Goal: Transaction & Acquisition: Book appointment/travel/reservation

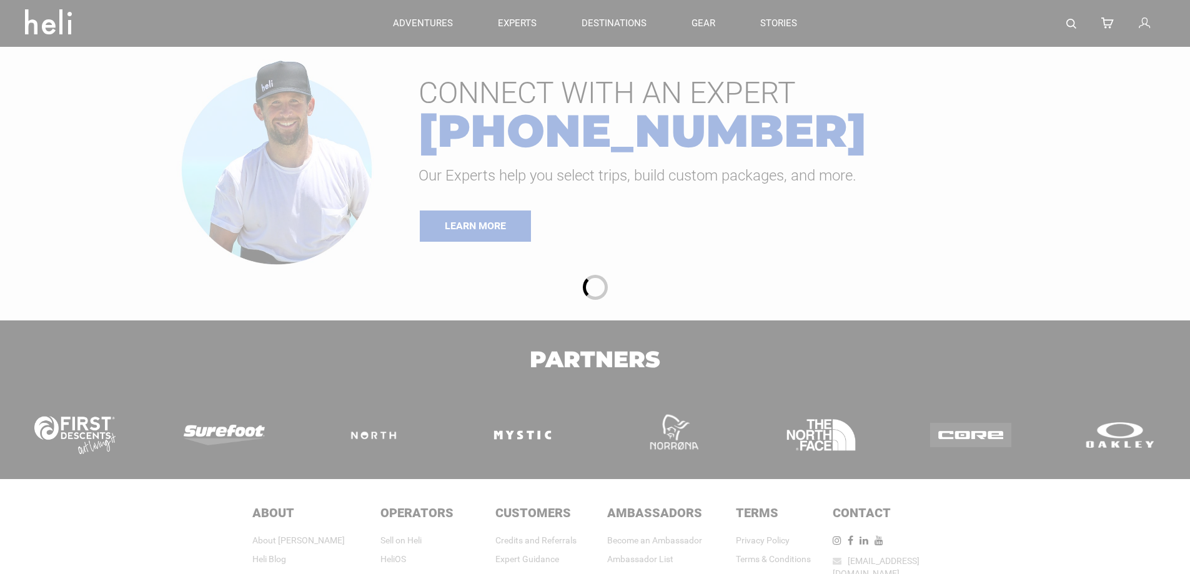
type input "Surf"
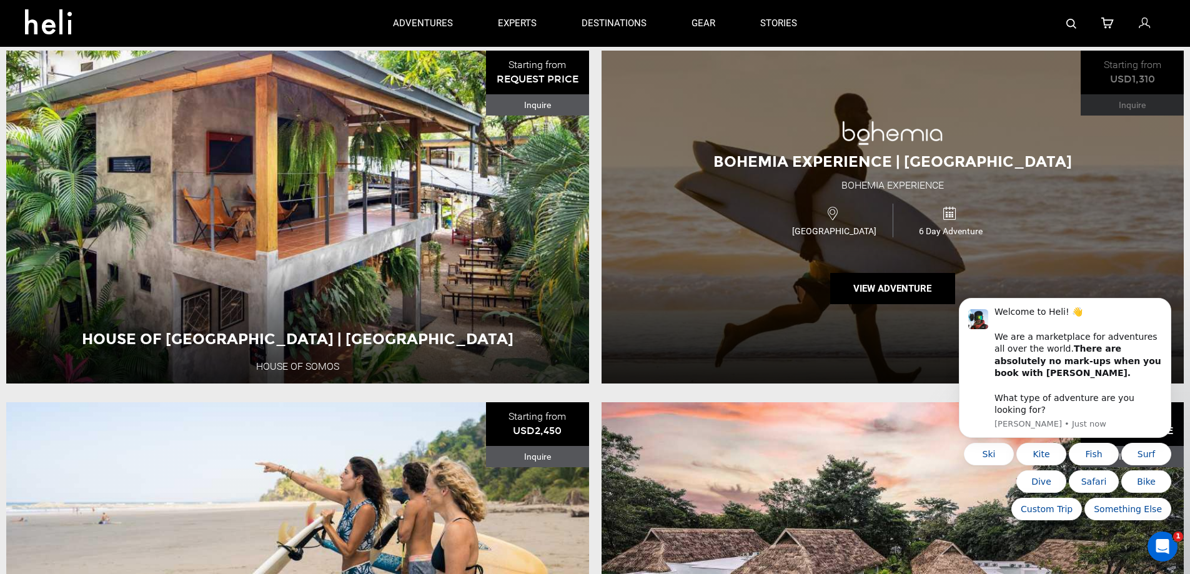
scroll to position [1499, 0]
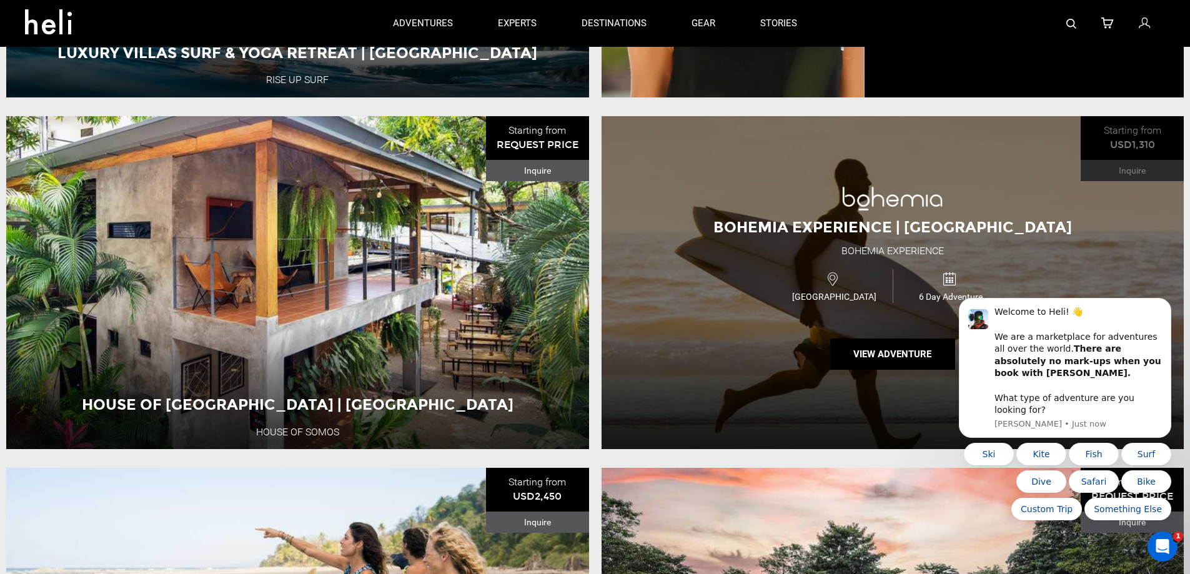
click at [997, 156] on div "Bohemia Experience | [GEOGRAPHIC_DATA] Bohemia Experience [GEOGRAPHIC_DATA] 6 D…" at bounding box center [892, 282] width 583 height 333
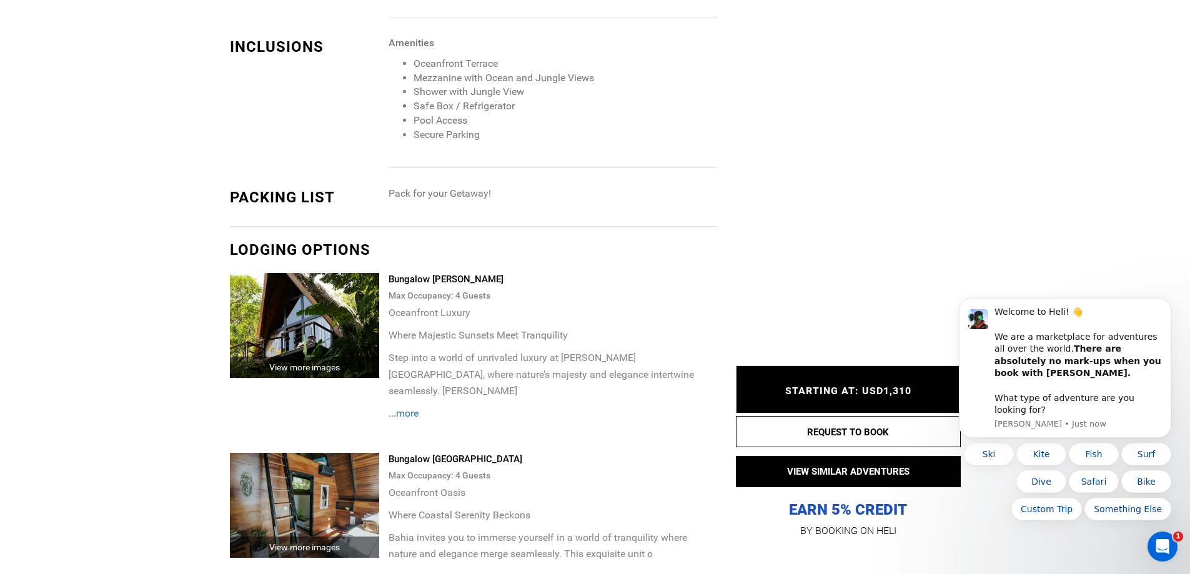
scroll to position [1499, 0]
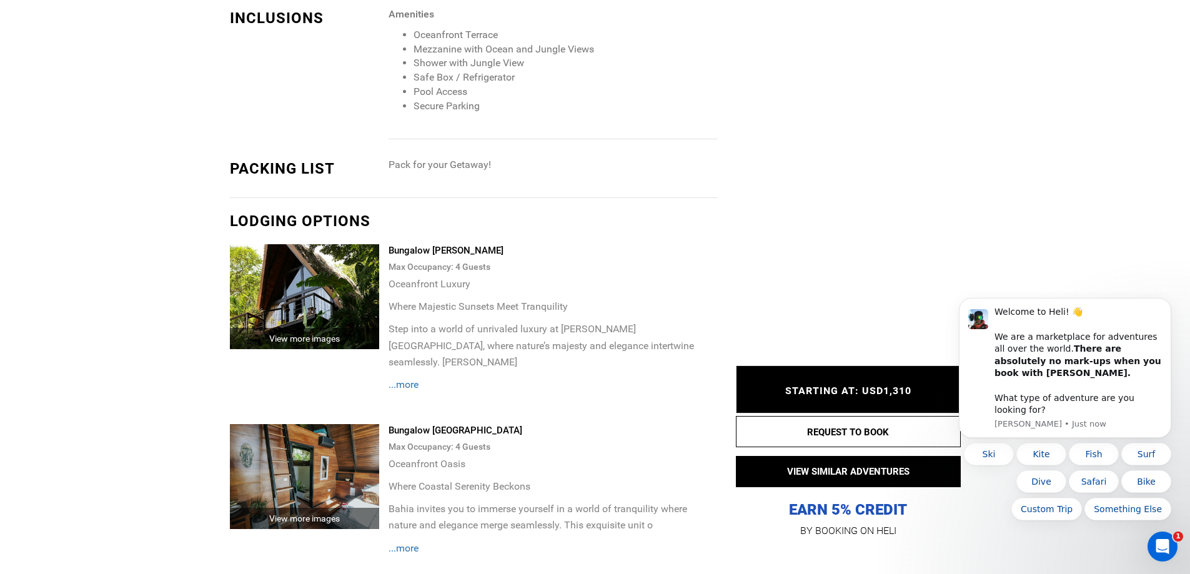
click at [413, 379] on span "...more" at bounding box center [403, 385] width 30 height 12
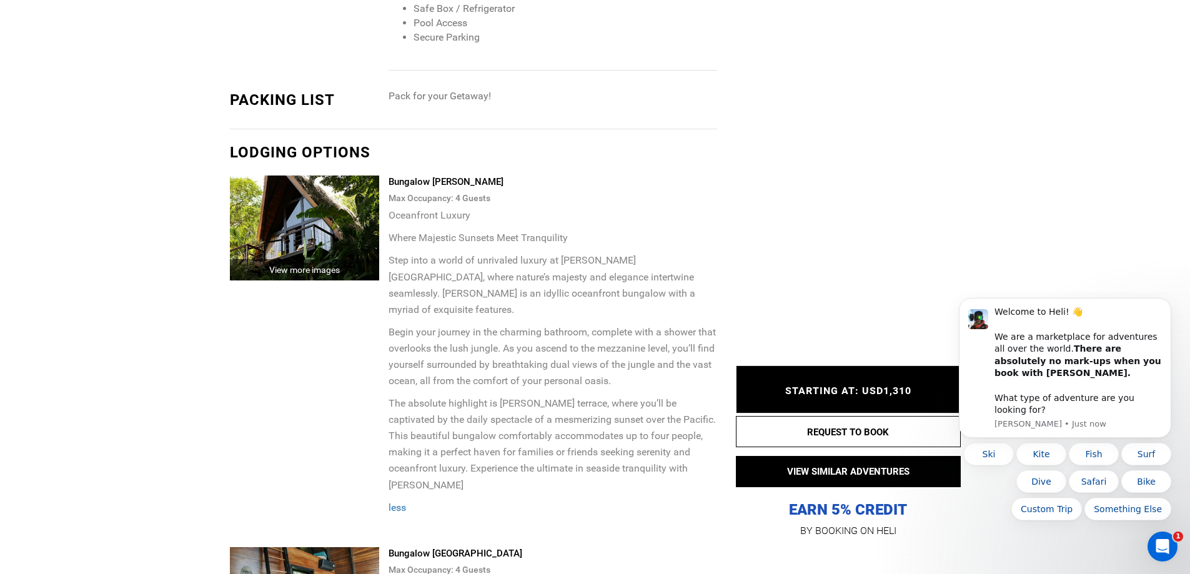
scroll to position [1686, 0]
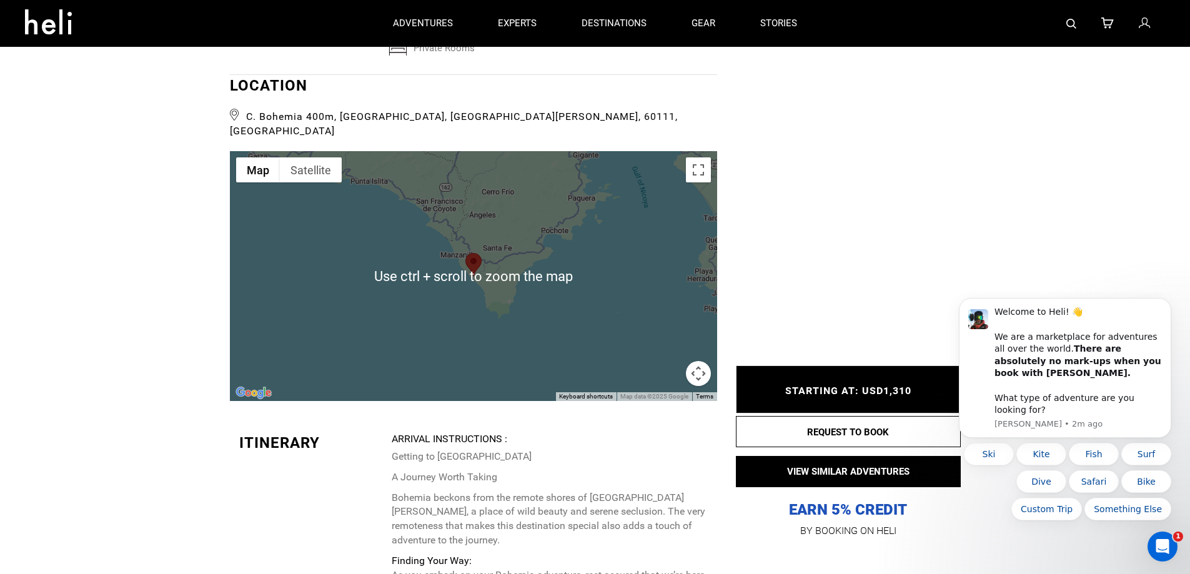
scroll to position [2998, 0]
